Goal: Communication & Community: Participate in discussion

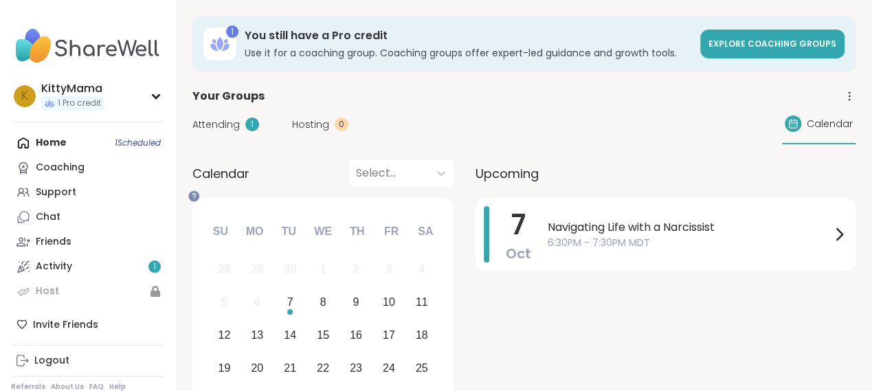
click at [156, 164] on div "Home 1 Scheduled Coaching Support Chat Friends Activity 1 Host" at bounding box center [87, 217] width 153 height 173
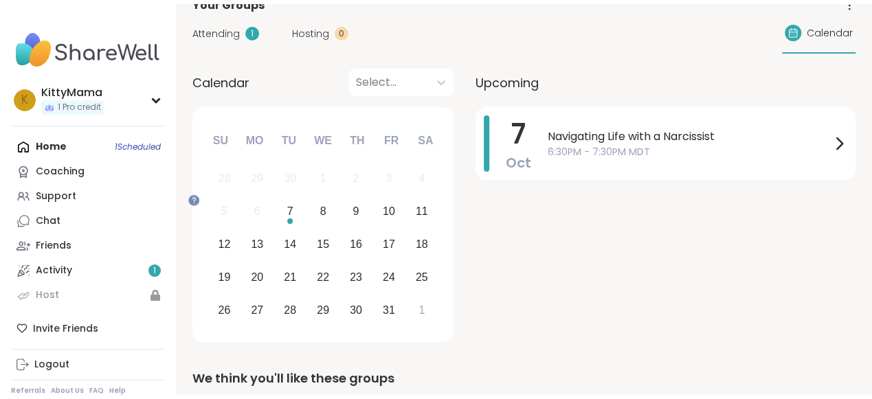
scroll to position [181, 0]
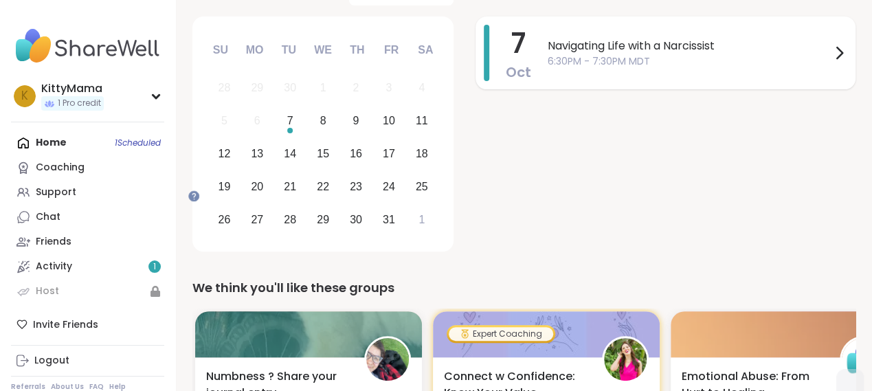
click at [678, 69] on span "6:30PM - 7:30PM MDT" at bounding box center [689, 61] width 283 height 14
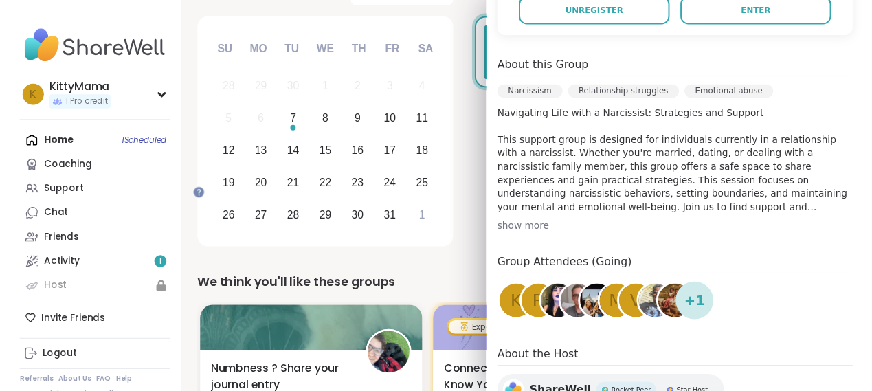
scroll to position [309, 0]
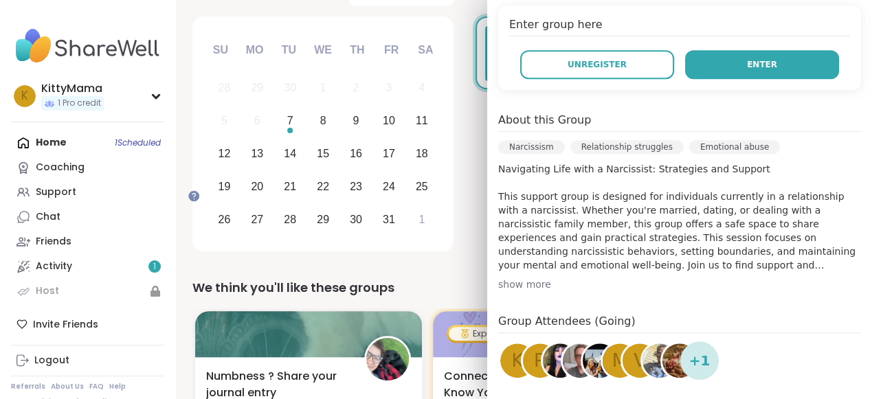
click at [699, 79] on button "Enter" at bounding box center [762, 64] width 154 height 29
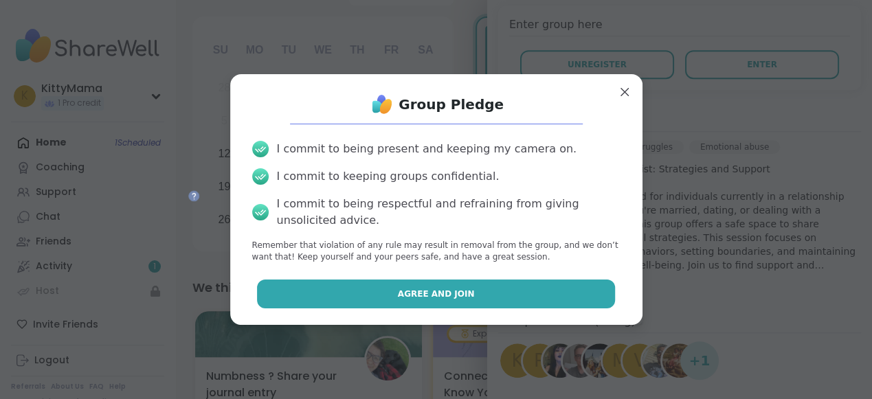
click at [448, 300] on span "Agree and Join" at bounding box center [436, 294] width 77 height 12
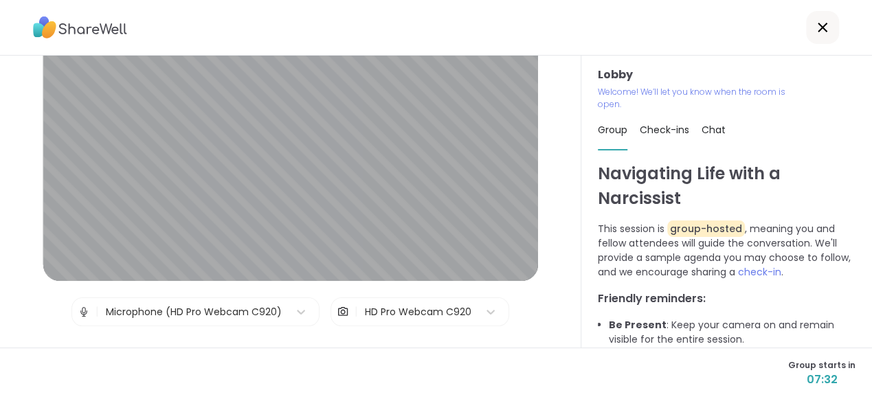
scroll to position [118, 0]
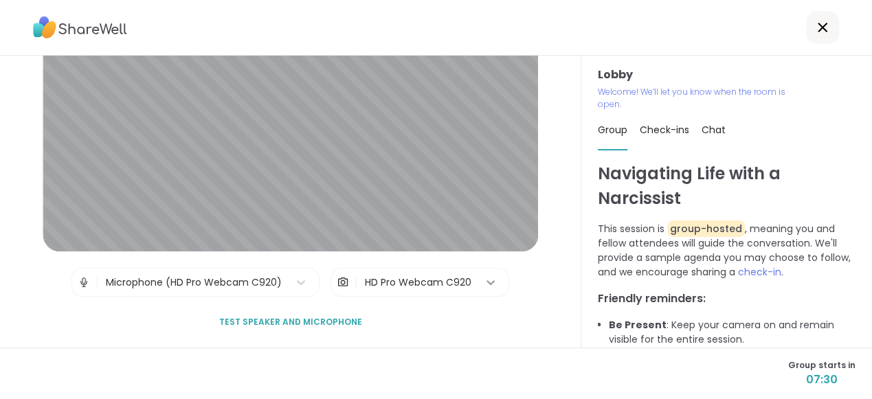
click at [498, 280] on icon at bounding box center [491, 283] width 14 height 14
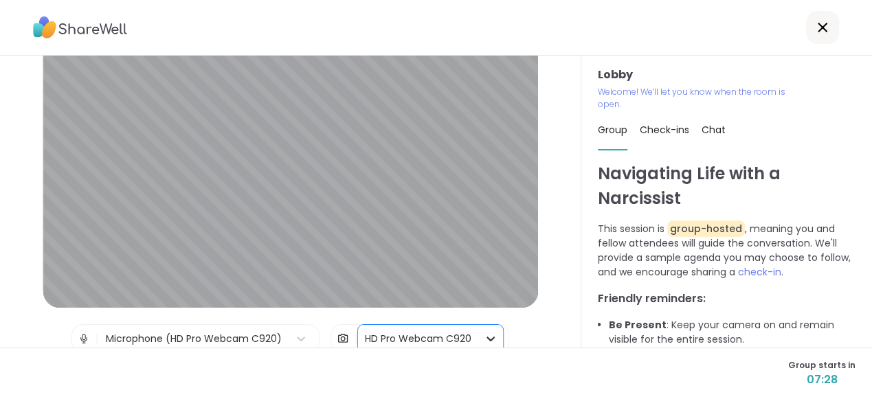
scroll to position [0, 0]
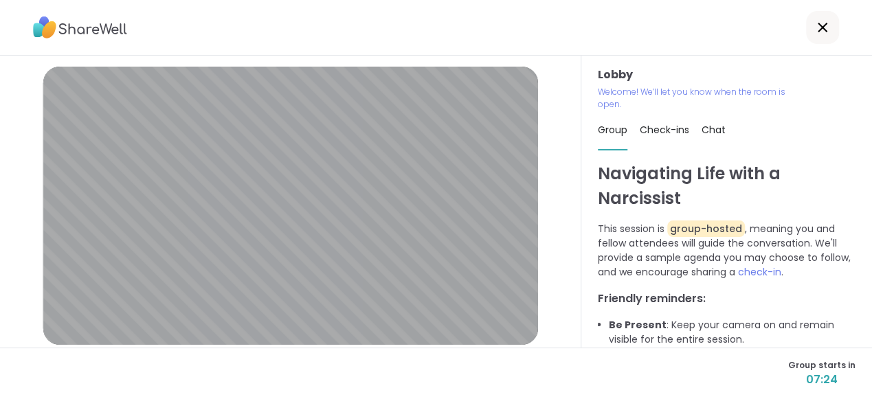
click at [817, 31] on icon at bounding box center [823, 27] width 16 height 16
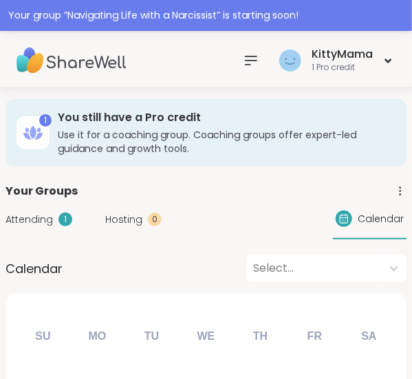
drag, startPoint x: 317, startPoint y: 187, endPoint x: 286, endPoint y: 178, distance: 32.2
click at [235, 10] on div "Your group “ Navigating Life with a Narcissist ” is starting soon!" at bounding box center [206, 15] width 412 height 31
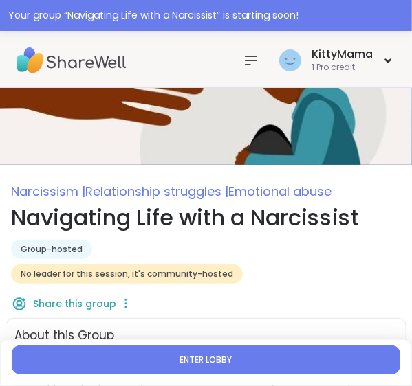
click at [254, 348] on button "Enter lobby" at bounding box center [206, 360] width 388 height 29
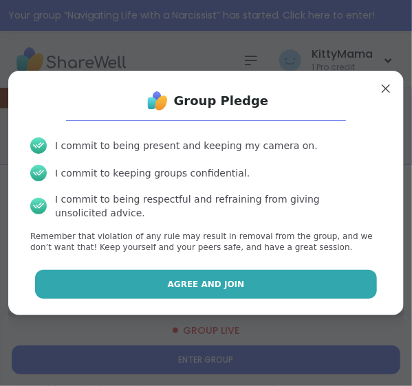
click at [248, 299] on button "Agree and Join" at bounding box center [206, 284] width 342 height 29
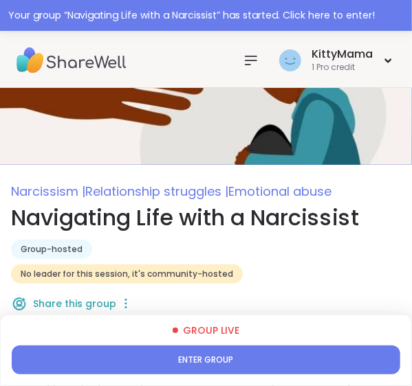
type textarea "*"
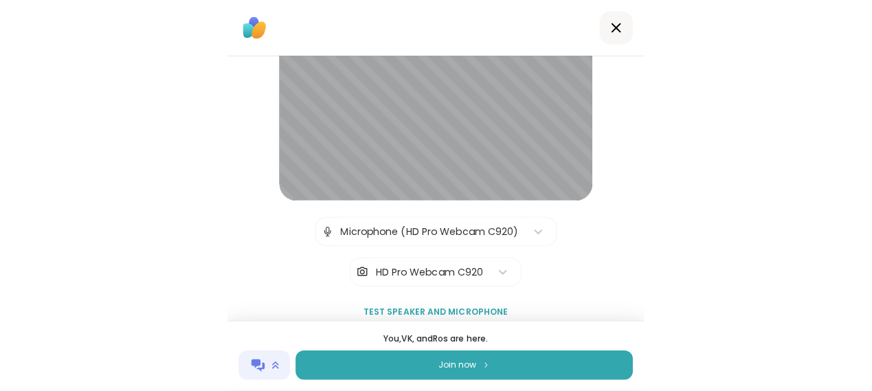
scroll to position [118, 0]
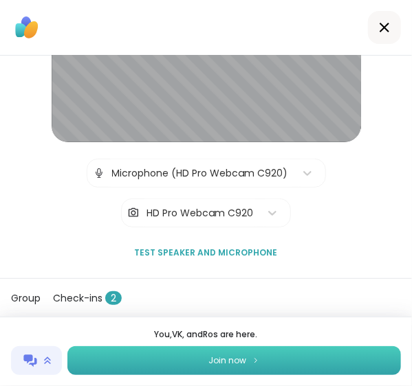
click at [235, 355] on span "Join now" at bounding box center [227, 361] width 38 height 12
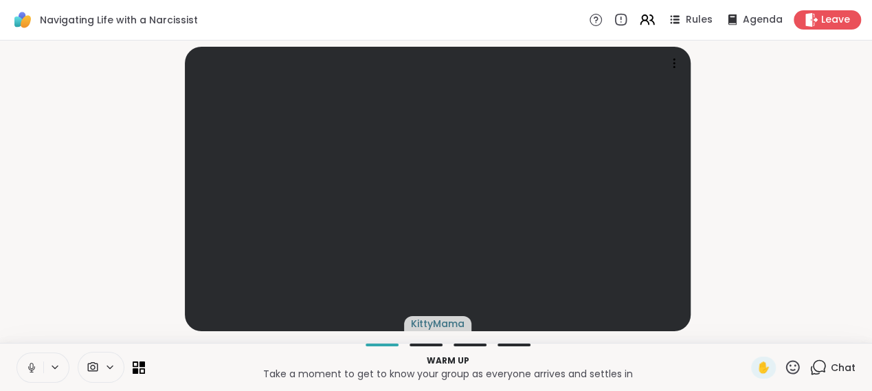
scroll to position [8, 0]
click at [60, 363] on icon at bounding box center [54, 368] width 11 height 12
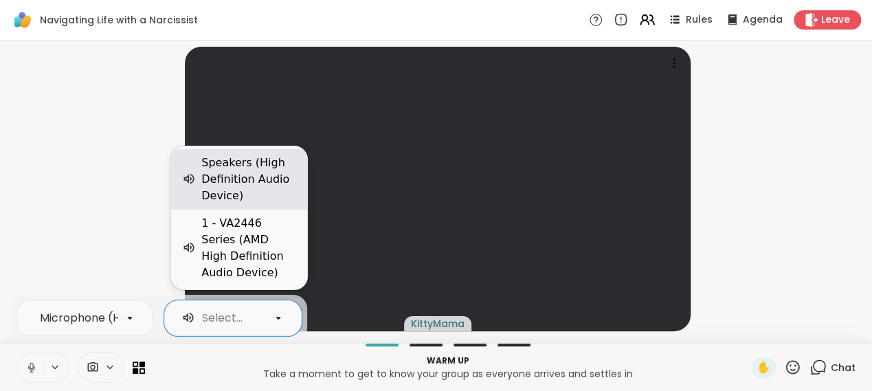
click at [237, 169] on div "Speakers (High Definition Audio Device)" at bounding box center [248, 179] width 95 height 49
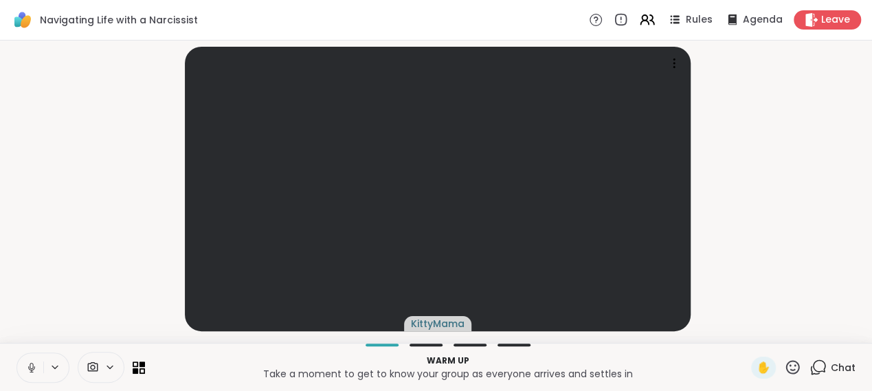
click at [289, 373] on p "Take a moment to get to know your group as everyone arrives and settles in" at bounding box center [448, 374] width 590 height 14
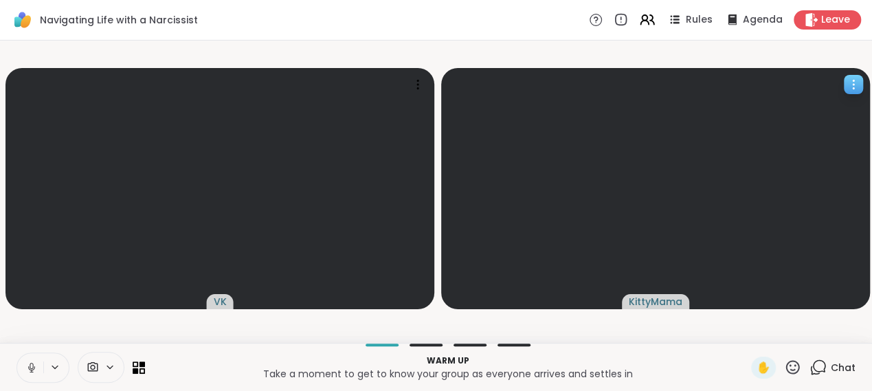
click at [860, 89] on icon at bounding box center [854, 85] width 14 height 14
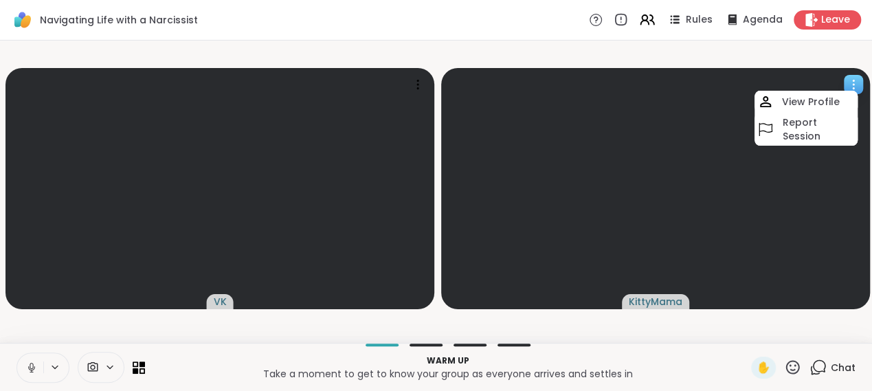
click at [860, 89] on icon at bounding box center [854, 85] width 14 height 14
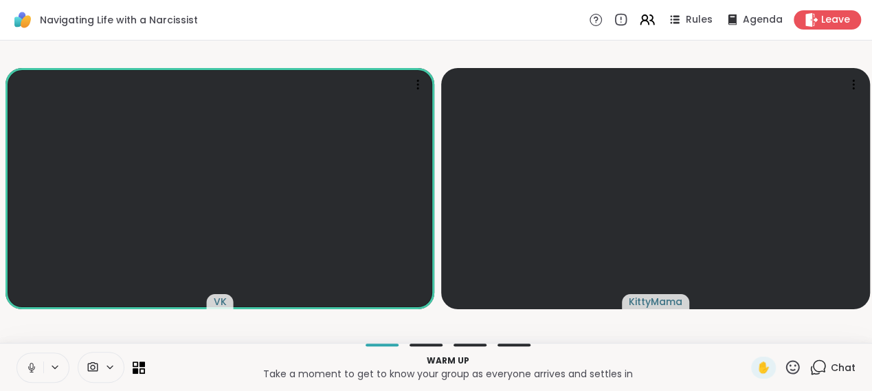
click at [421, 344] on div at bounding box center [426, 345] width 33 height 3
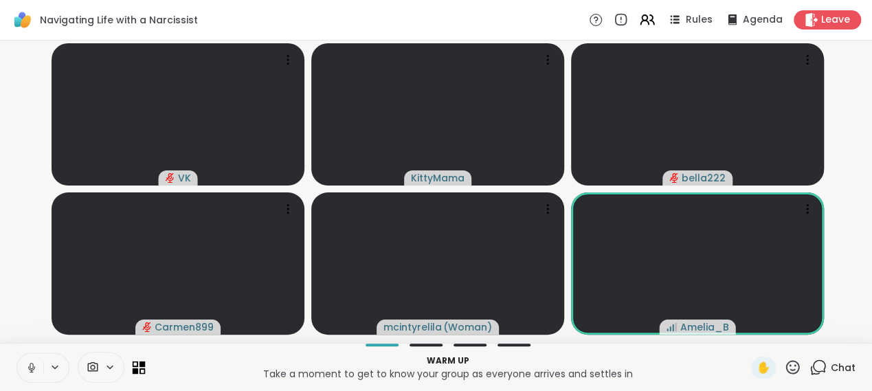
click at [146, 362] on icon at bounding box center [143, 364] width 6 height 6
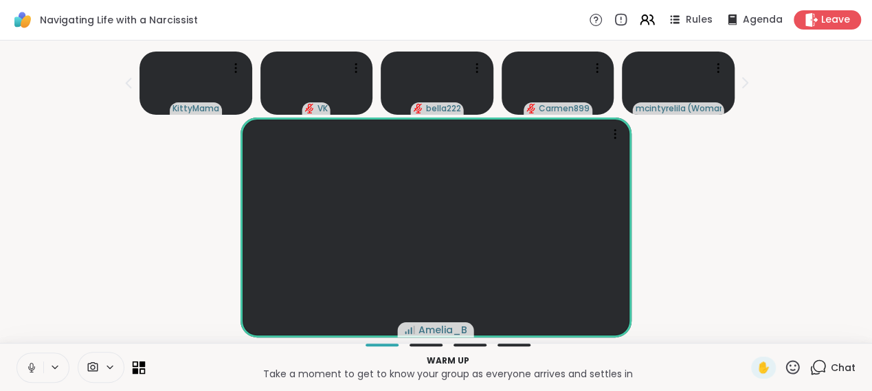
click at [146, 362] on icon at bounding box center [143, 364] width 6 height 6
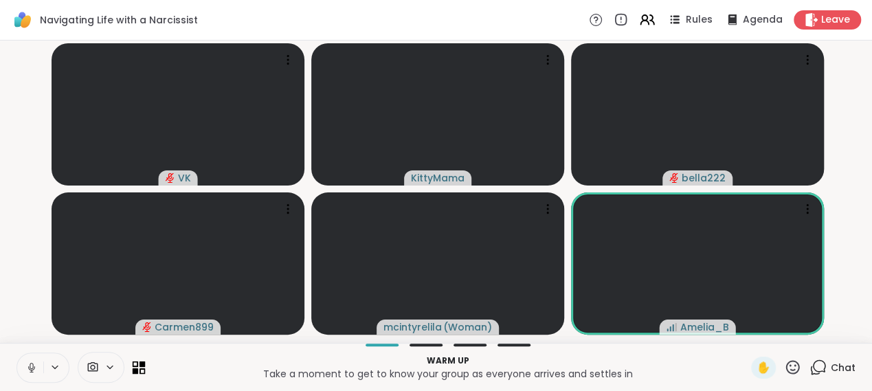
click at [146, 362] on icon at bounding box center [143, 364] width 6 height 6
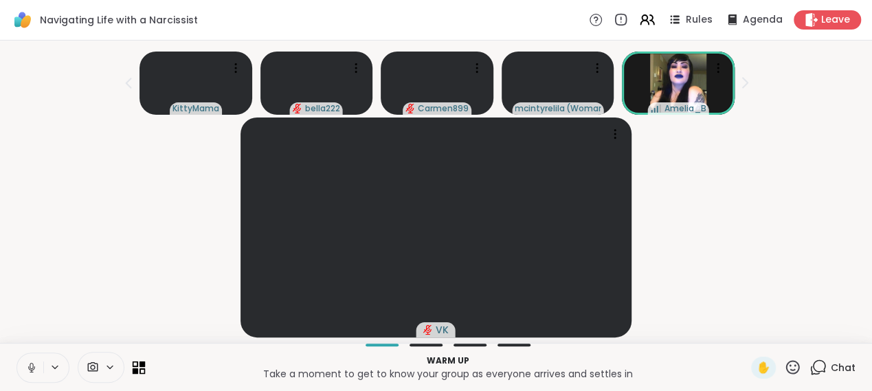
click at [139, 368] on icon at bounding box center [136, 371] width 6 height 6
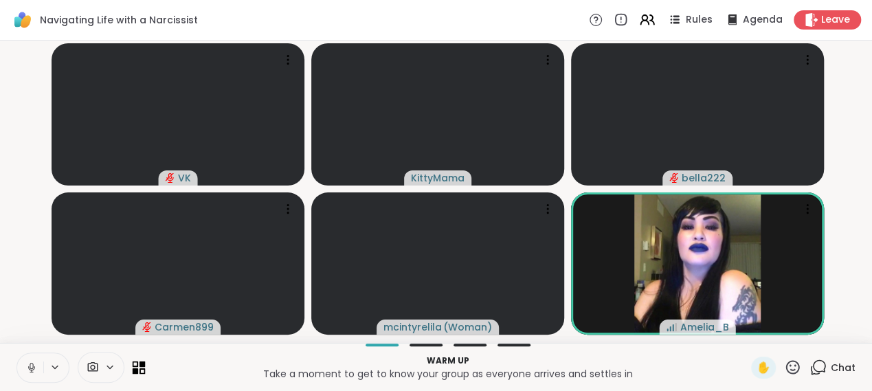
click at [139, 368] on icon at bounding box center [136, 371] width 6 height 6
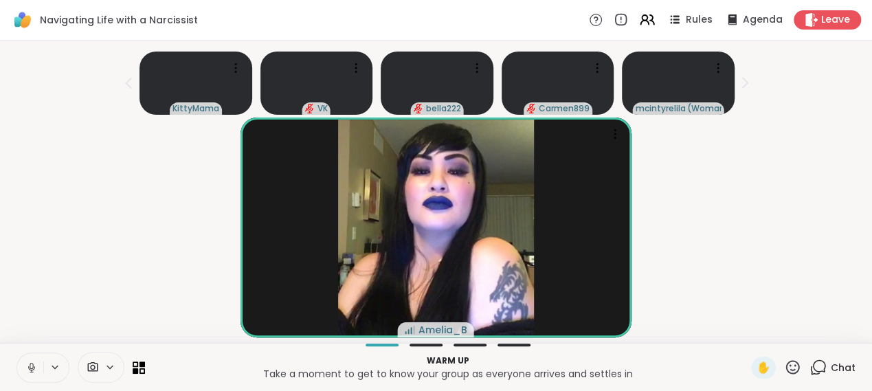
click at [60, 369] on icon at bounding box center [54, 368] width 11 height 12
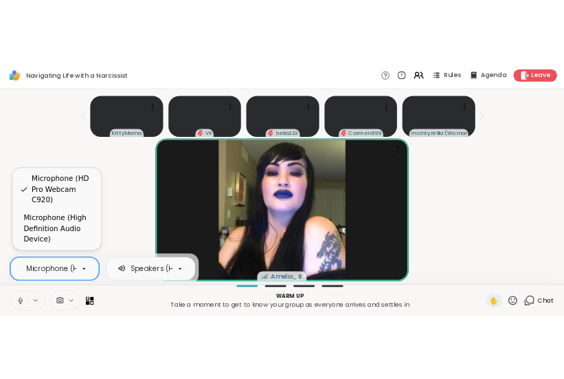
scroll to position [0, 150]
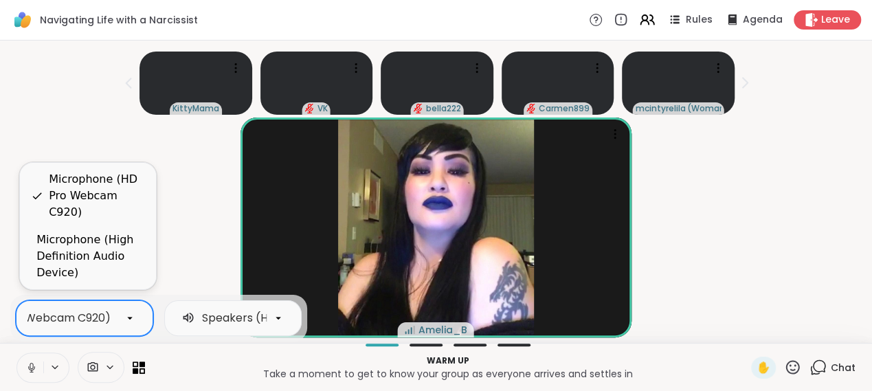
click at [128, 312] on icon at bounding box center [130, 318] width 12 height 12
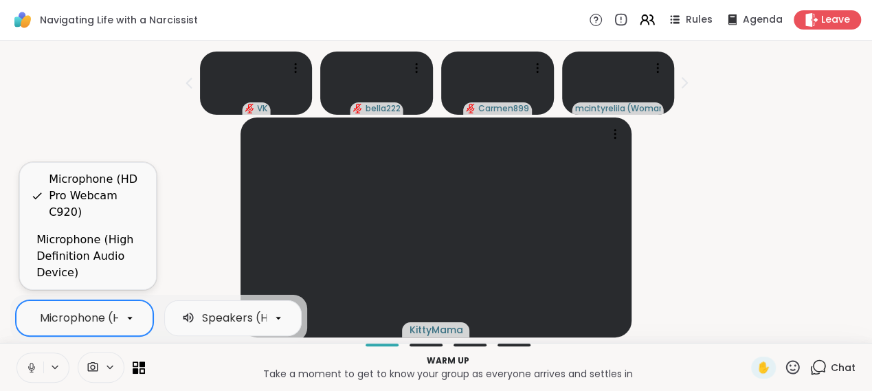
click at [34, 369] on icon at bounding box center [31, 368] width 12 height 12
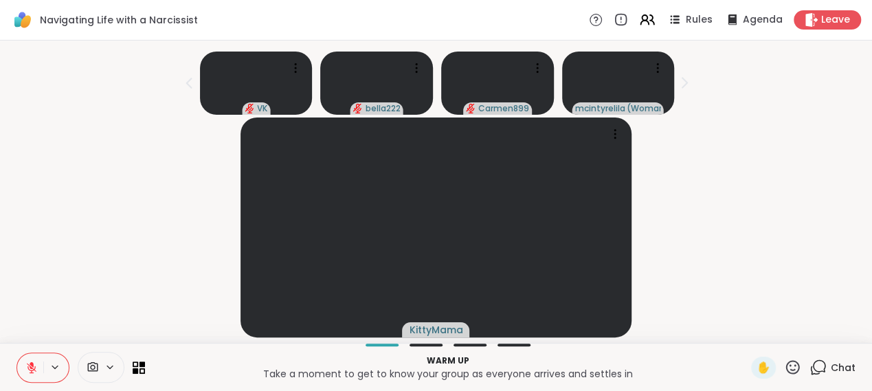
click at [742, 283] on div "KittyMama" at bounding box center [436, 228] width 856 height 220
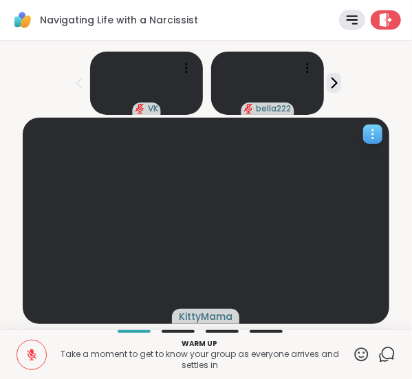
click at [366, 135] on icon at bounding box center [373, 134] width 14 height 14
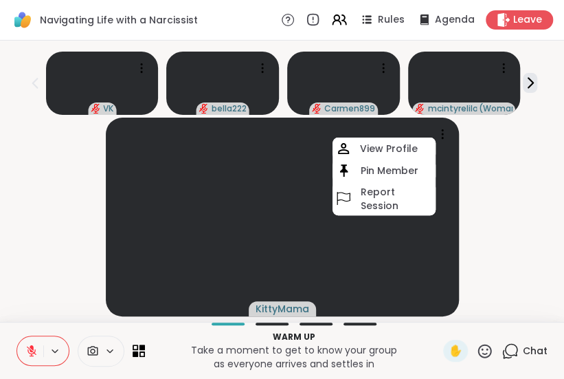
click at [145, 336] on div at bounding box center [80, 350] width 129 height 31
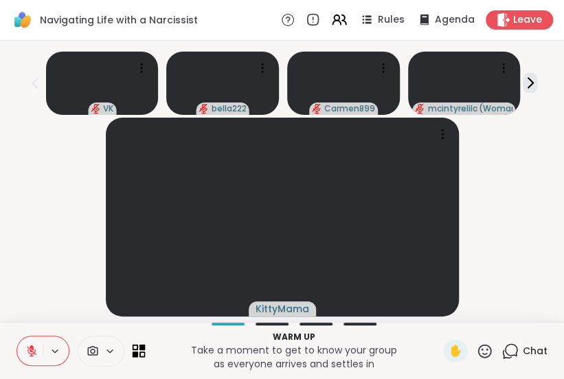
click at [146, 344] on icon at bounding box center [139, 350] width 13 height 13
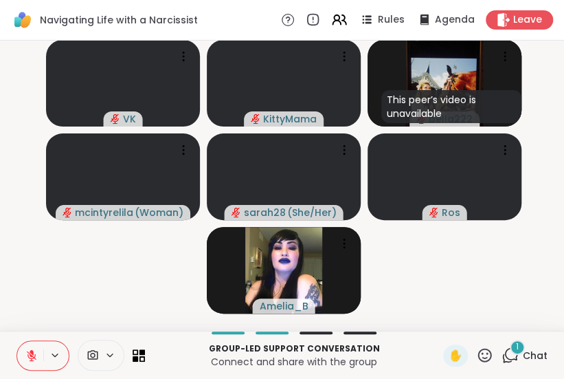
click at [32, 353] on icon at bounding box center [31, 355] width 12 height 12
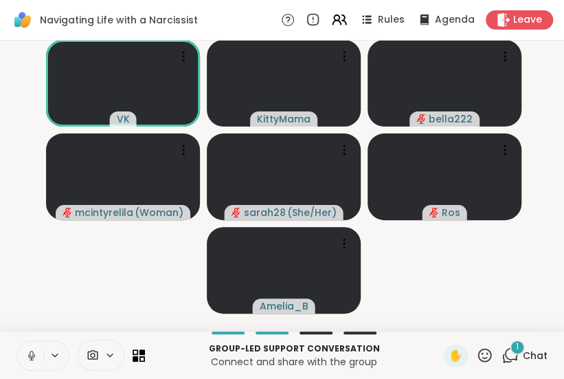
click at [30, 356] on button at bounding box center [30, 355] width 26 height 29
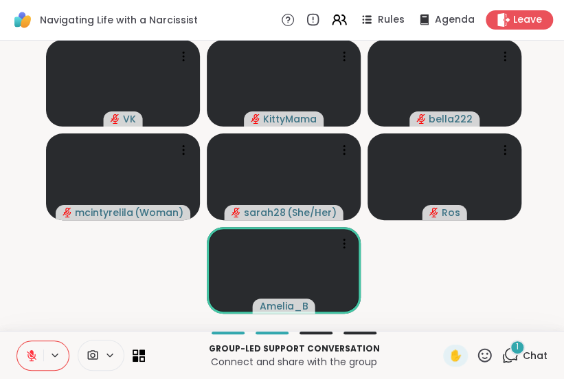
click at [31, 349] on button at bounding box center [30, 355] width 26 height 29
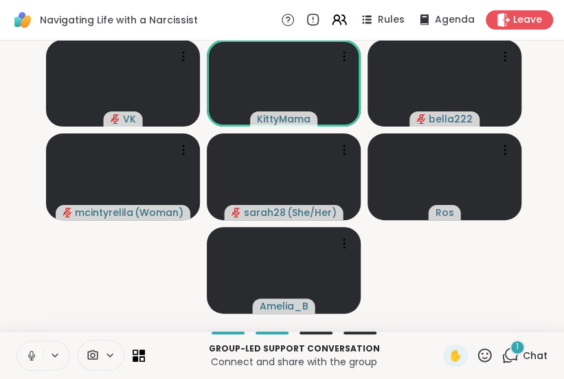
click at [34, 353] on icon at bounding box center [31, 355] width 12 height 12
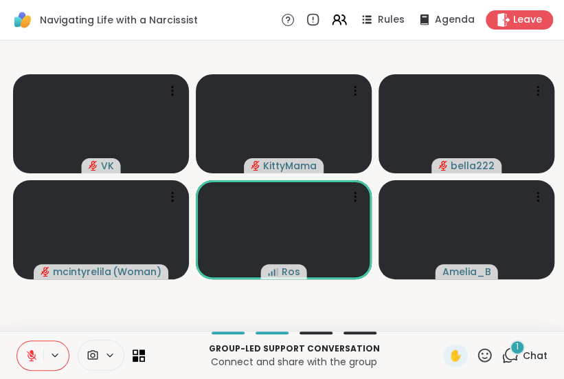
click at [503, 352] on icon at bounding box center [510, 354] width 17 height 17
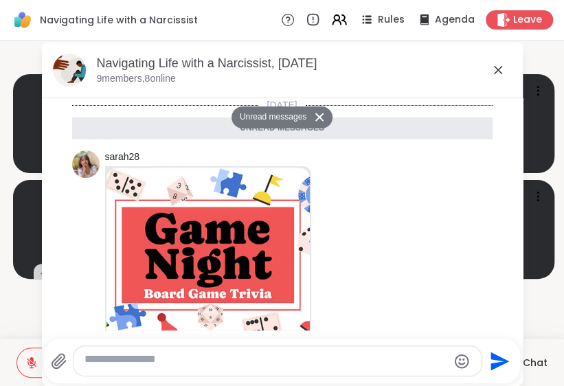
scroll to position [267, 0]
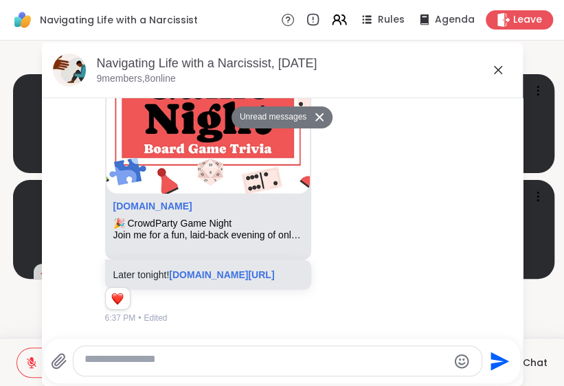
click at [496, 75] on icon at bounding box center [498, 70] width 16 height 16
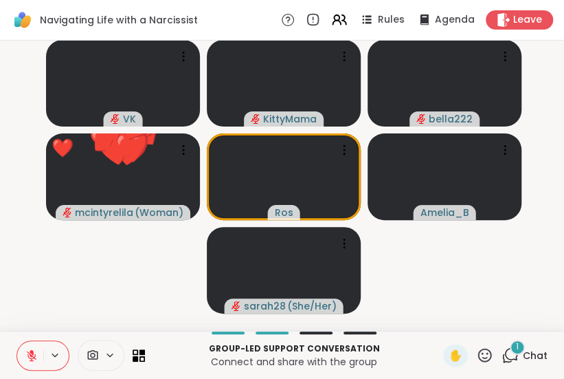
click at [476, 362] on icon at bounding box center [484, 354] width 17 height 17
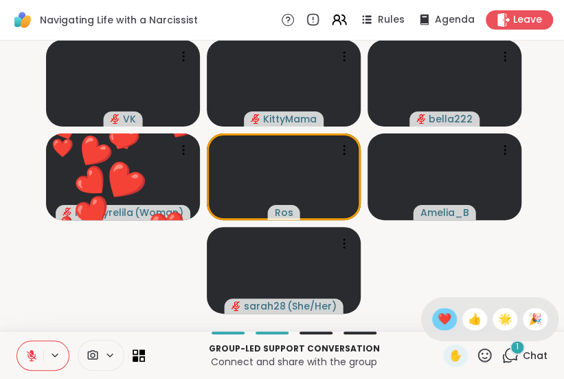
click at [432, 318] on div "❤️" at bounding box center [444, 319] width 25 height 22
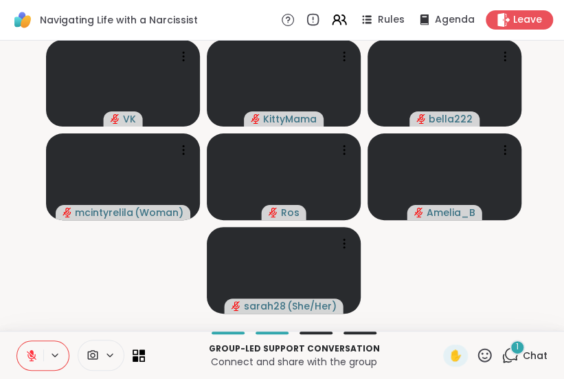
click at [36, 359] on icon at bounding box center [32, 356] width 10 height 10
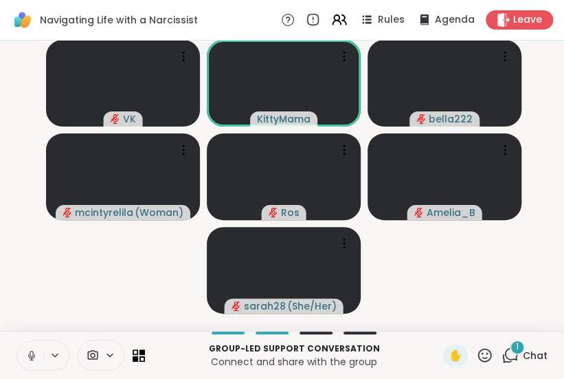
click at [38, 355] on icon at bounding box center [31, 355] width 12 height 12
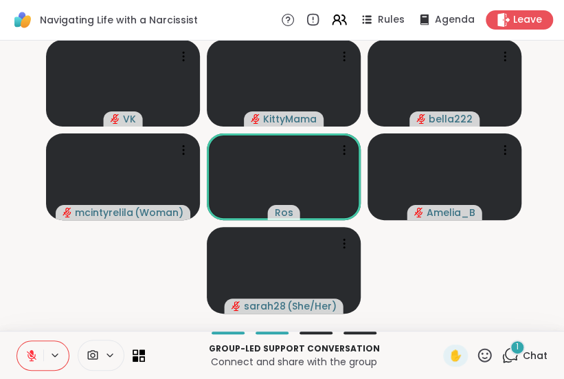
click at [478, 353] on icon at bounding box center [485, 355] width 14 height 14
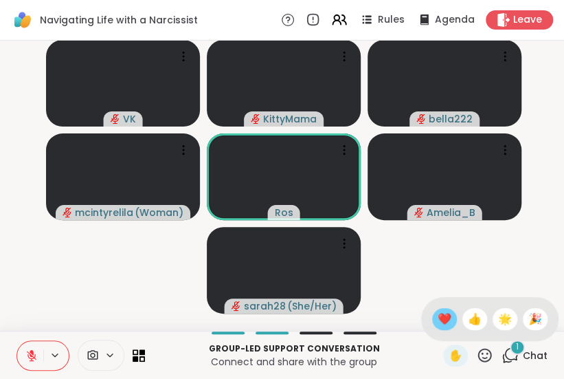
click at [438, 311] on span "❤️" at bounding box center [445, 319] width 14 height 16
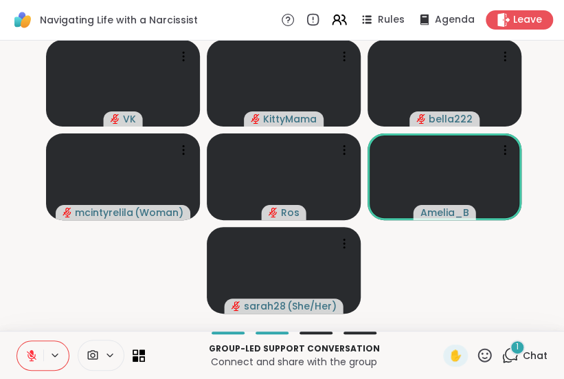
click at [38, 357] on icon at bounding box center [31, 355] width 12 height 12
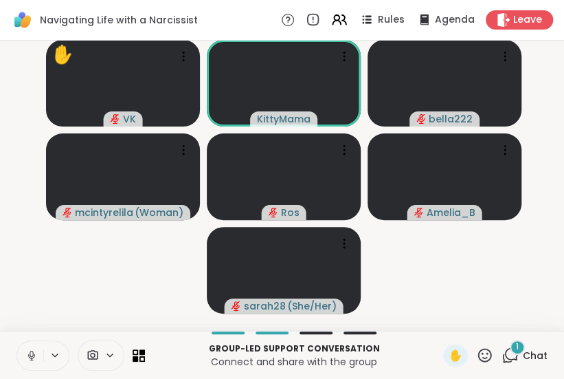
click at [35, 357] on icon at bounding box center [31, 355] width 7 height 4
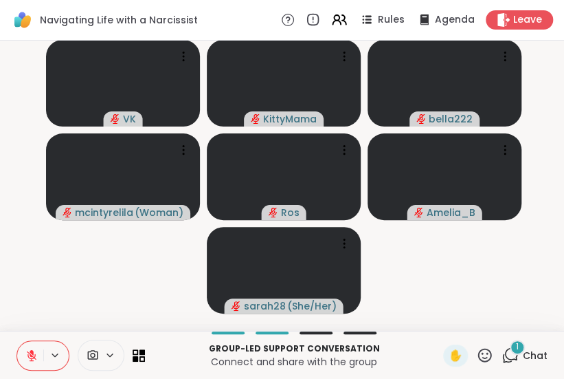
click at [34, 366] on button at bounding box center [30, 355] width 26 height 29
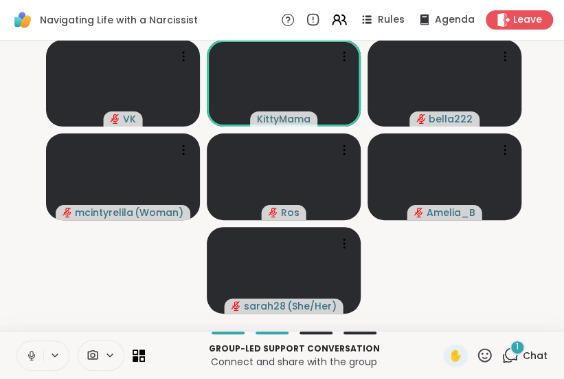
drag, startPoint x: 31, startPoint y: 362, endPoint x: 32, endPoint y: 332, distance: 29.6
click at [31, 363] on button at bounding box center [30, 355] width 26 height 29
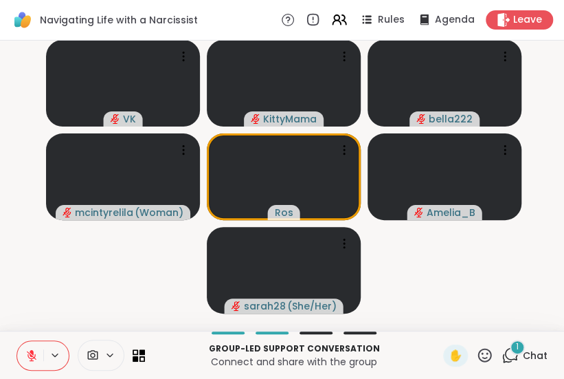
click at [31, 362] on button at bounding box center [30, 355] width 26 height 29
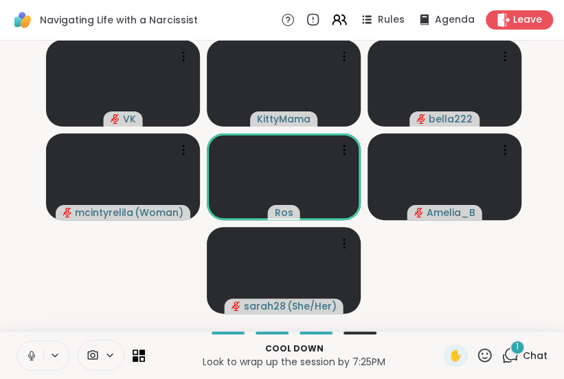
click at [32, 353] on button at bounding box center [30, 355] width 26 height 29
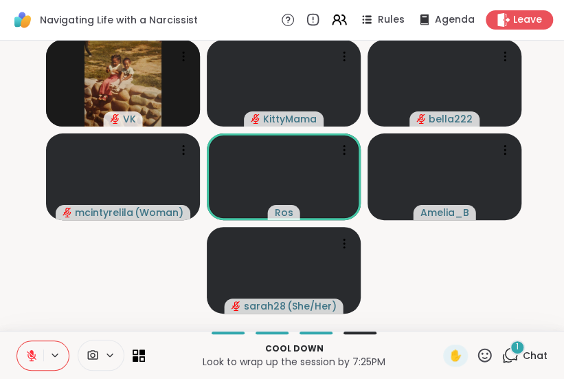
click at [37, 351] on button at bounding box center [30, 355] width 26 height 29
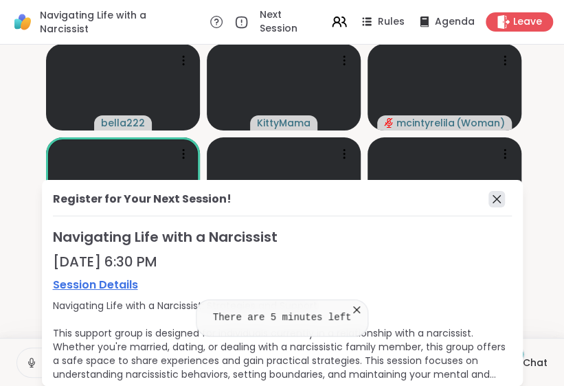
click at [493, 200] on icon at bounding box center [497, 199] width 8 height 8
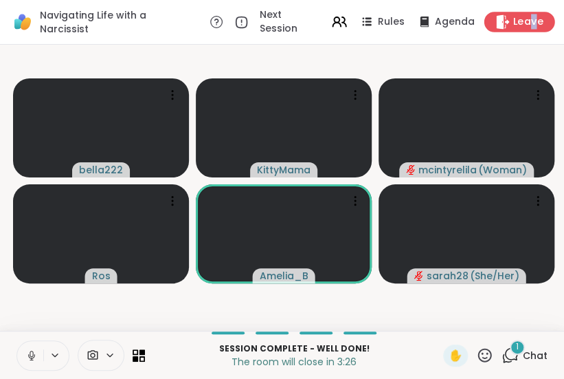
click at [527, 26] on span "Leave" at bounding box center [529, 22] width 30 height 14
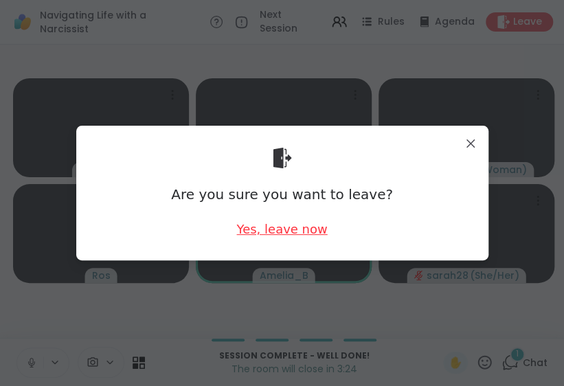
click at [258, 232] on div "Yes, leave now" at bounding box center [281, 229] width 91 height 17
